Goal: Task Accomplishment & Management: Manage account settings

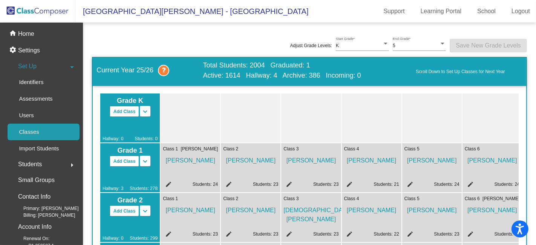
scroll to position [0, 406]
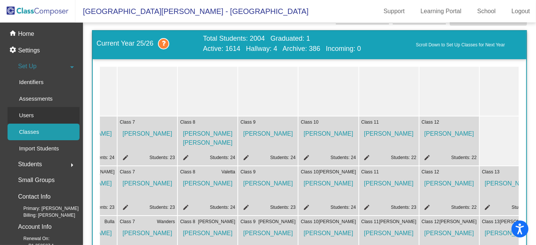
click at [35, 115] on div "Users" at bounding box center [24, 115] width 32 height 17
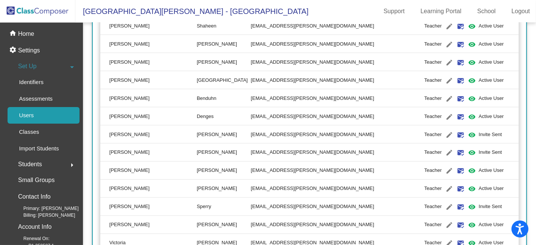
scroll to position [1216, 0]
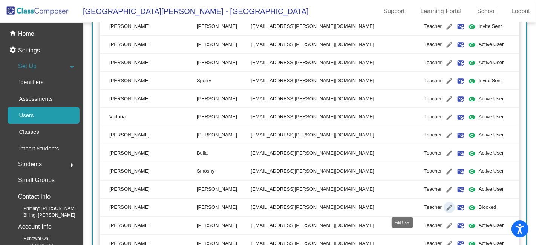
click at [445, 205] on mat-icon "edit" at bounding box center [449, 208] width 9 height 9
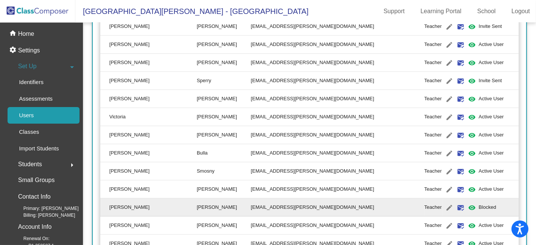
type input "[PERSON_NAME]"
type input "[EMAIL_ADDRESS][PERSON_NAME][DOMAIN_NAME]"
radio input "true"
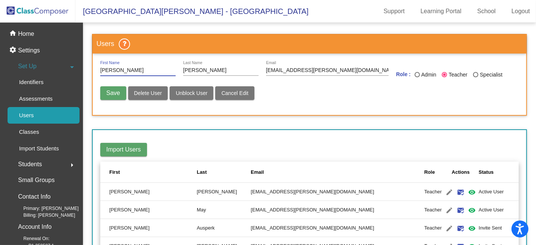
click at [179, 91] on span "Unblock User" at bounding box center [192, 93] width 32 height 6
radio input "false"
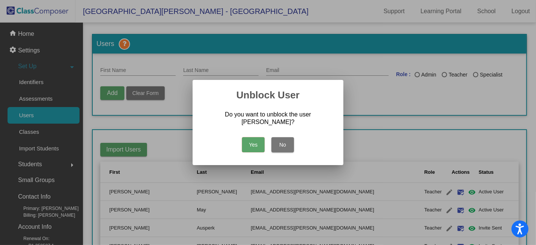
click at [254, 144] on button "Yes" at bounding box center [253, 144] width 23 height 15
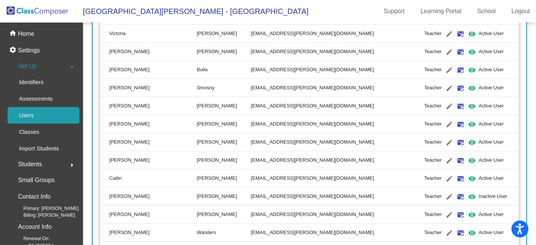
scroll to position [1341, 0]
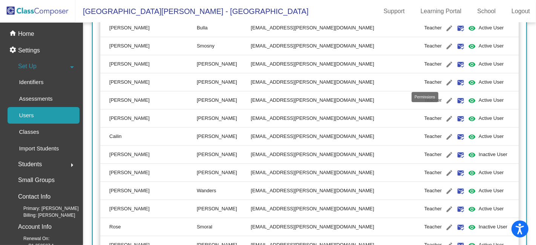
click at [468, 81] on mat-icon "visibility" at bounding box center [472, 82] width 9 height 9
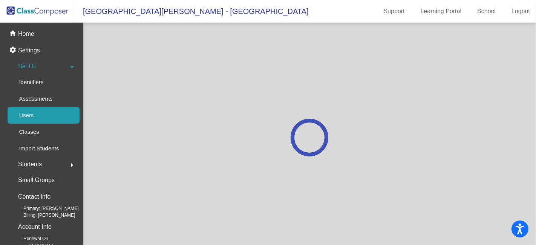
scroll to position [0, 0]
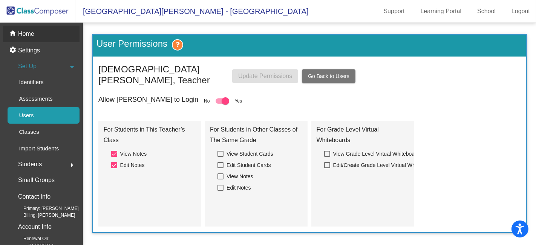
click at [25, 35] on p "Home" at bounding box center [26, 33] width 16 height 9
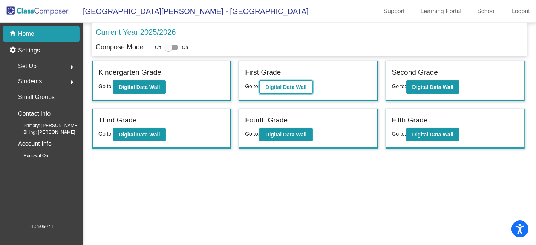
click at [304, 87] on b "Digital Data Wall" at bounding box center [286, 87] width 41 height 6
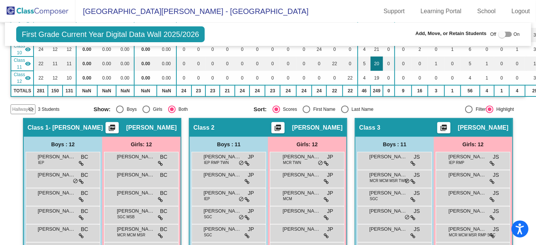
scroll to position [209, 0]
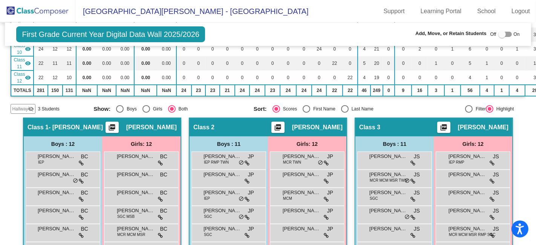
click at [52, 12] on img at bounding box center [37, 11] width 75 height 22
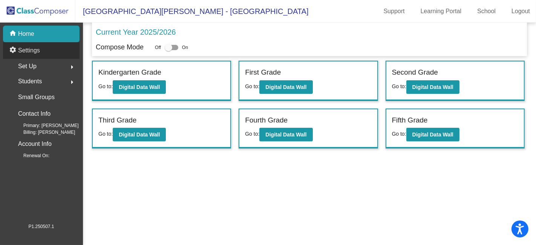
click at [33, 51] on p "Settings" at bounding box center [29, 50] width 22 height 9
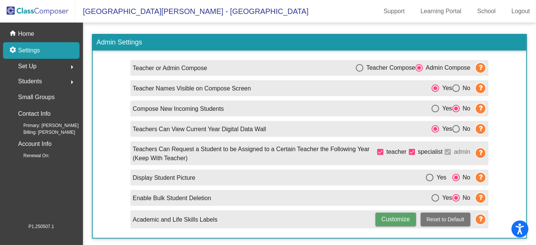
click at [32, 68] on span "Set Up" at bounding box center [27, 66] width 18 height 11
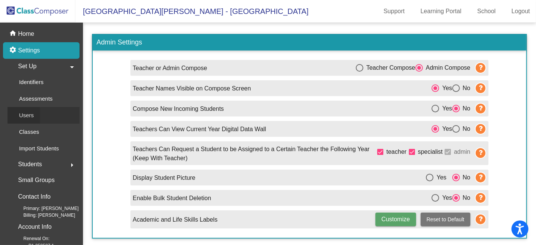
click at [32, 112] on p "Users" at bounding box center [26, 115] width 15 height 9
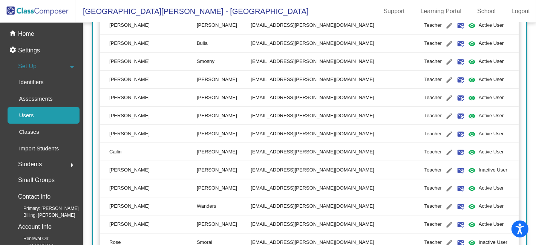
scroll to position [1328, 0]
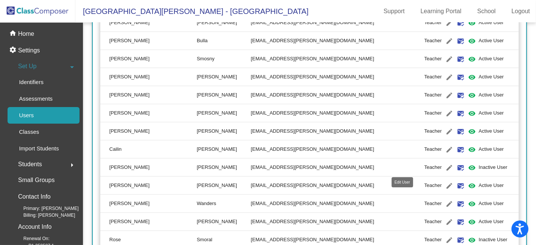
click at [445, 166] on mat-icon "edit" at bounding box center [449, 167] width 9 height 9
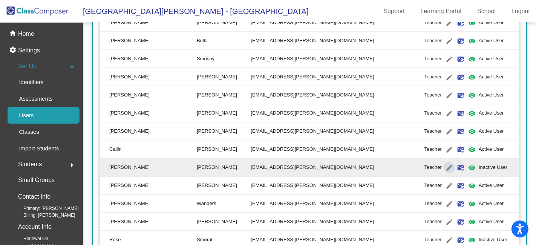
type input "[PERSON_NAME]"
type input "[EMAIL_ADDRESS][PERSON_NAME][DOMAIN_NAME]"
radio input "true"
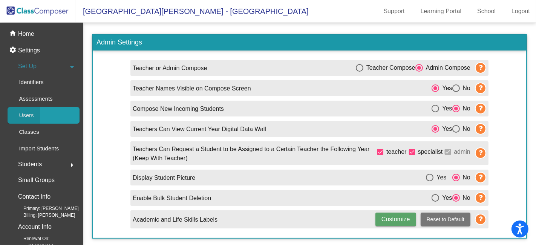
click at [32, 112] on p "Users" at bounding box center [26, 115] width 15 height 9
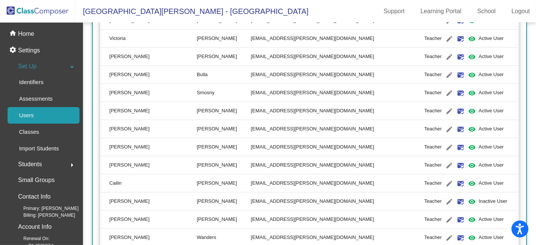
scroll to position [1304, 0]
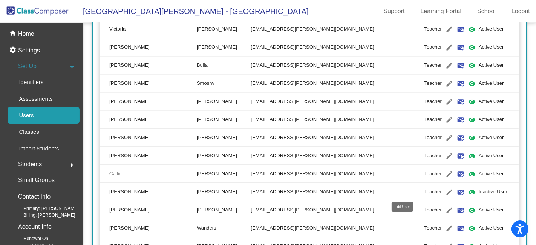
click at [445, 190] on mat-icon "edit" at bounding box center [449, 192] width 9 height 9
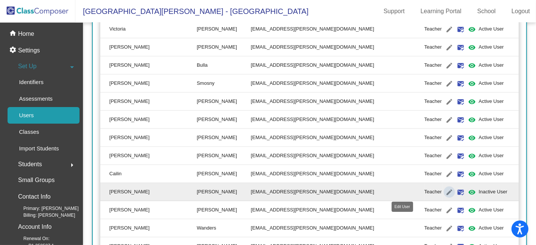
type input "[PERSON_NAME]"
type input "[EMAIL_ADDRESS][PERSON_NAME][DOMAIN_NAME]"
radio input "true"
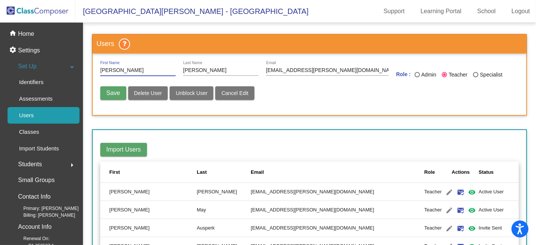
click at [151, 92] on span "Delete User" at bounding box center [148, 93] width 28 height 6
radio input "false"
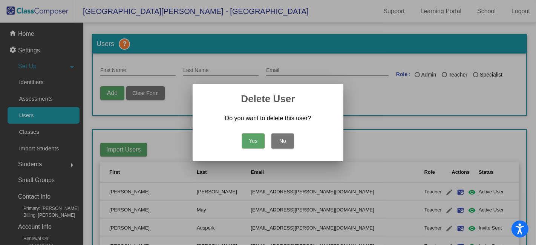
click at [258, 140] on button "Yes" at bounding box center [253, 141] width 23 height 15
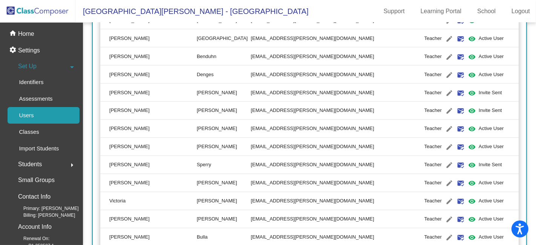
scroll to position [1090, 0]
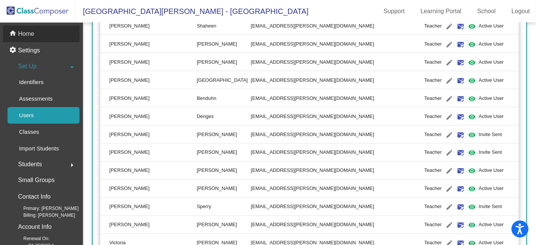
click at [42, 33] on div "home Home" at bounding box center [41, 34] width 77 height 17
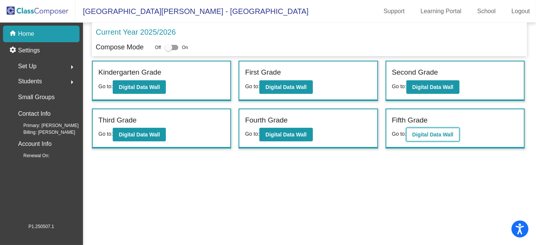
click at [423, 132] on b "Digital Data Wall" at bounding box center [433, 135] width 41 height 6
